Goal: Find specific page/section: Find specific page/section

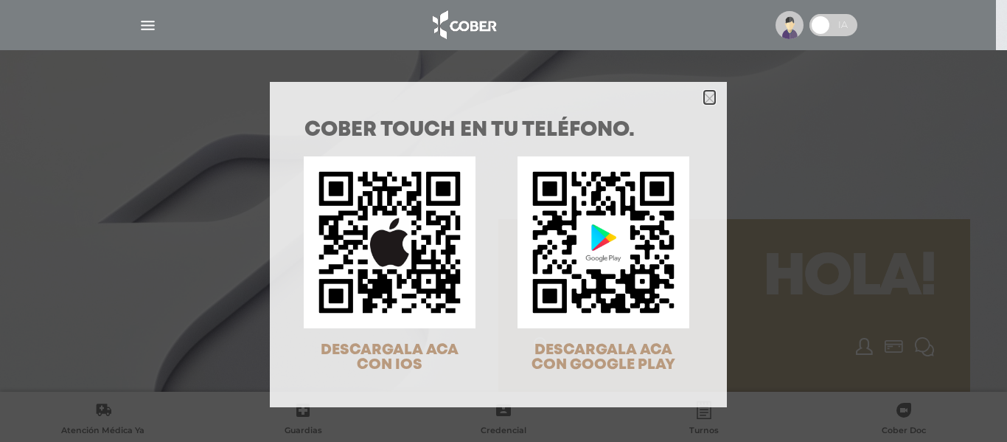
click at [704, 94] on polygon "Close" at bounding box center [709, 98] width 11 height 11
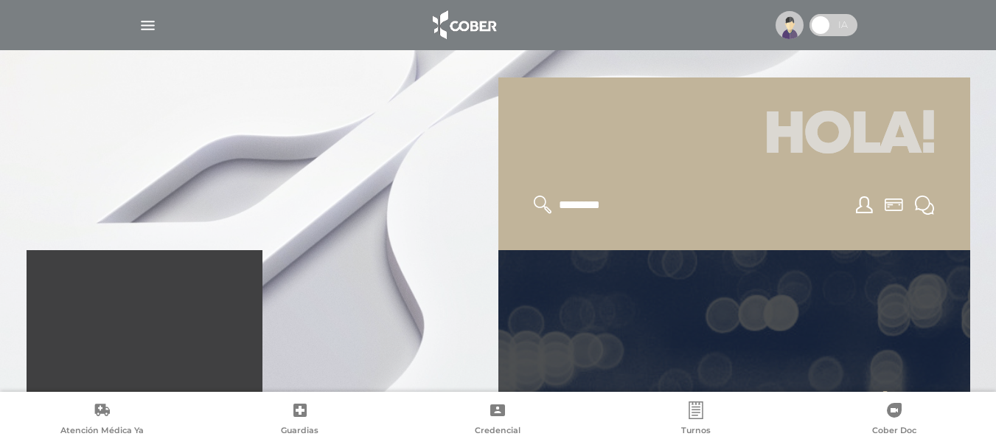
scroll to position [147, 0]
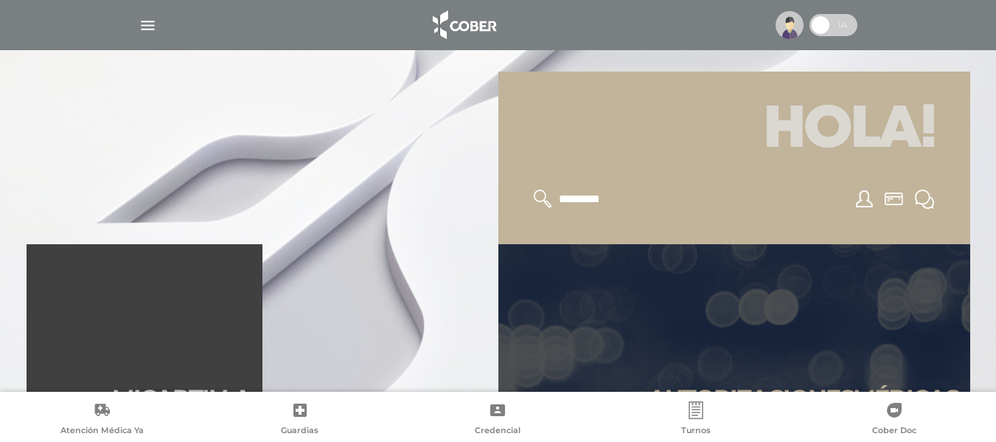
click at [136, 32] on div at bounding box center [498, 24] width 755 height 35
click at [145, 26] on img "button" at bounding box center [148, 25] width 18 height 18
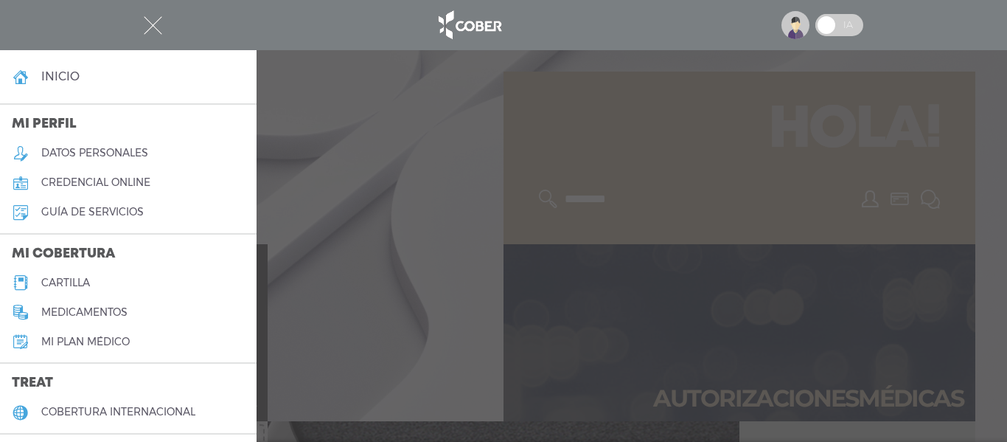
click at [82, 283] on h5 "cartilla" at bounding box center [65, 282] width 49 height 13
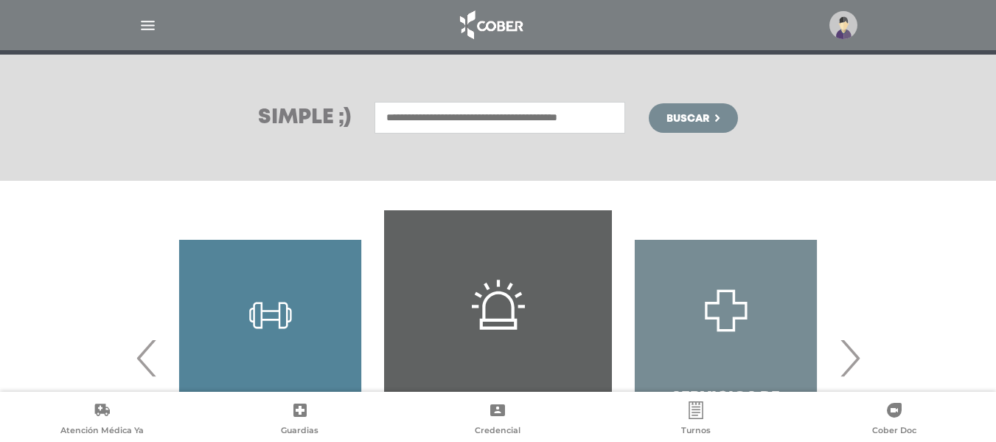
scroll to position [221, 0]
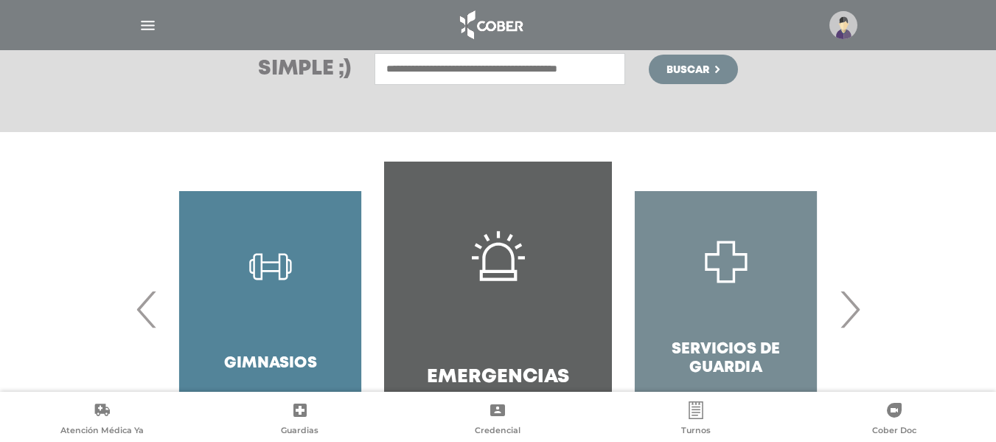
drag, startPoint x: 447, startPoint y: 77, endPoint x: 460, endPoint y: 67, distance: 16.8
click at [451, 73] on input "text" at bounding box center [500, 69] width 251 height 32
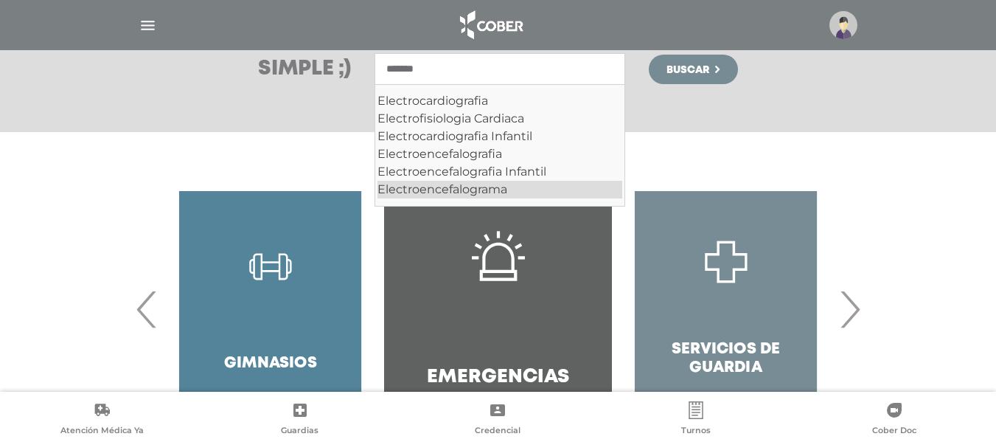
click at [471, 190] on div "Electroencefalograma" at bounding box center [500, 190] width 245 height 18
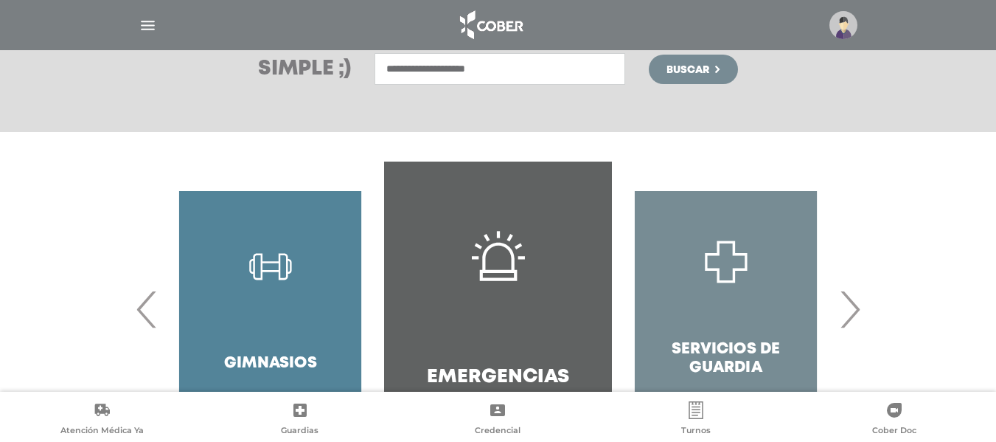
type input "**********"
click at [716, 77] on button "Buscar" at bounding box center [693, 69] width 88 height 29
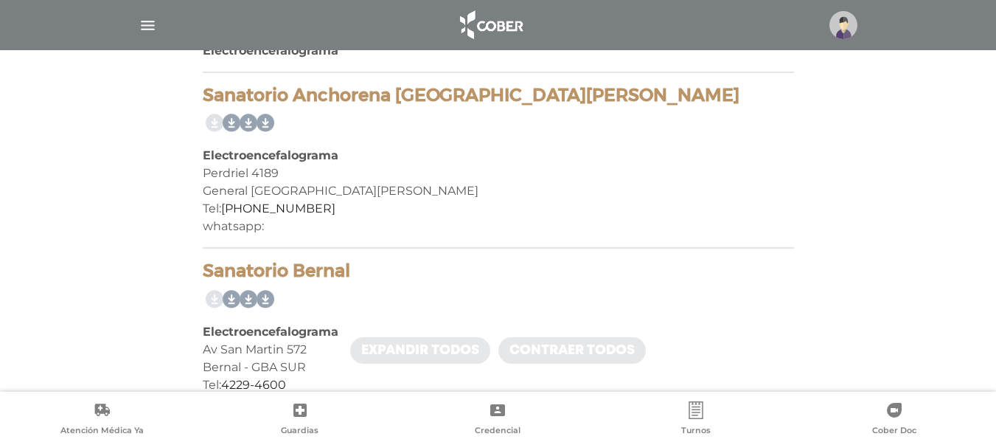
scroll to position [516, 0]
